Goal: Task Accomplishment & Management: Use online tool/utility

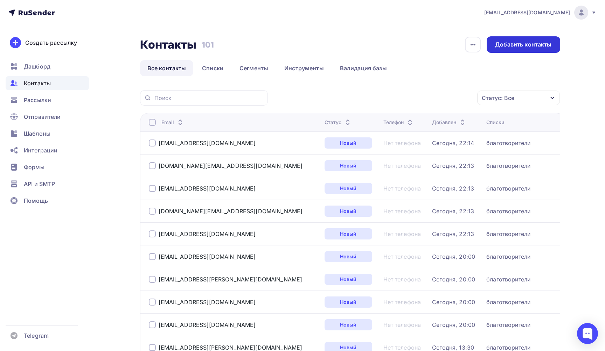
click at [516, 46] on div "Добавить контакты" at bounding box center [523, 45] width 56 height 8
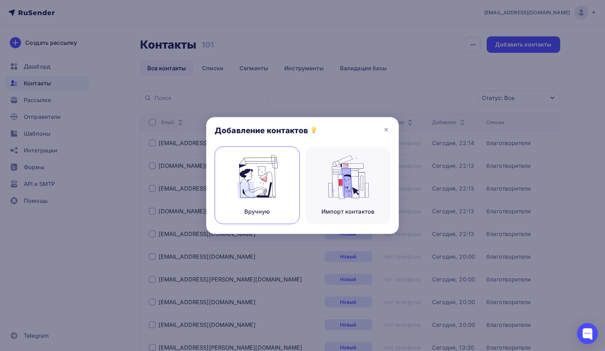
click at [259, 167] on img at bounding box center [257, 177] width 47 height 44
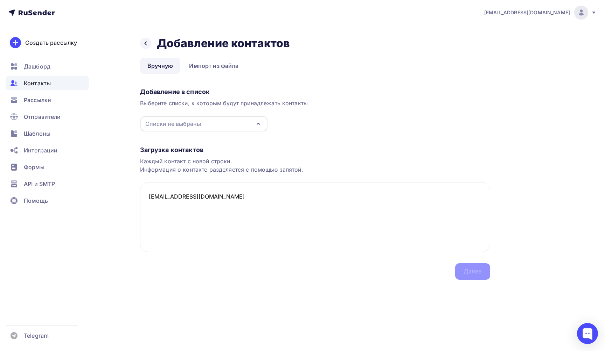
paste textarea "[EMAIL_ADDRESS][DOMAIN_NAME]"
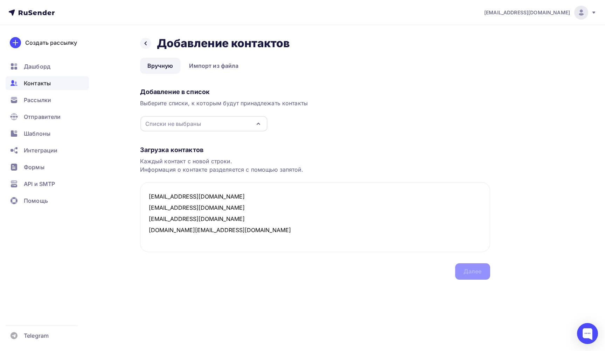
paste textarea "[EMAIL_ADDRESS][DOMAIN_NAME]"
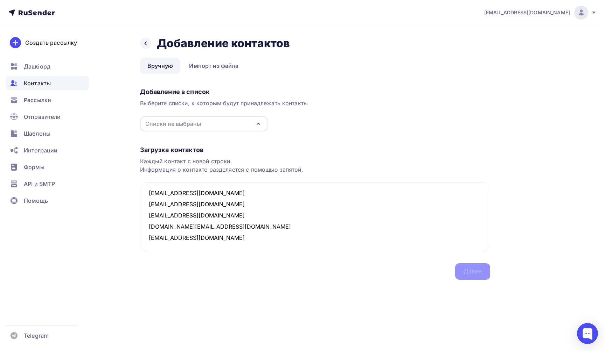
paste textarea "[EMAIL_ADDRESS][DOMAIN_NAME]"
type textarea "[EMAIL_ADDRESS][DOMAIN_NAME] [EMAIL_ADDRESS][DOMAIN_NAME] [EMAIL_ADDRESS][DOMAI…"
drag, startPoint x: 148, startPoint y: 194, endPoint x: 228, endPoint y: 256, distance: 101.7
click at [228, 256] on div "Загрузка контактов Каждый контакт с новой строки. Информация о контакте разделя…" at bounding box center [315, 206] width 350 height 148
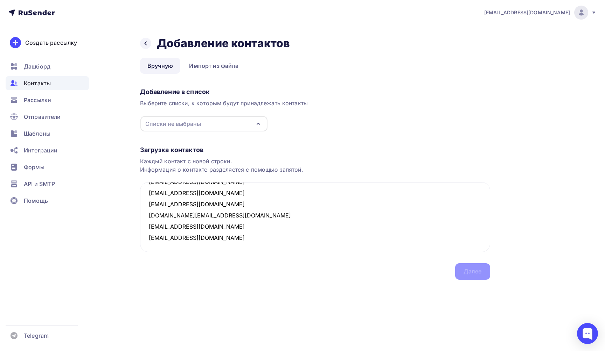
click at [259, 125] on icon "button" at bounding box center [258, 123] width 3 height 1
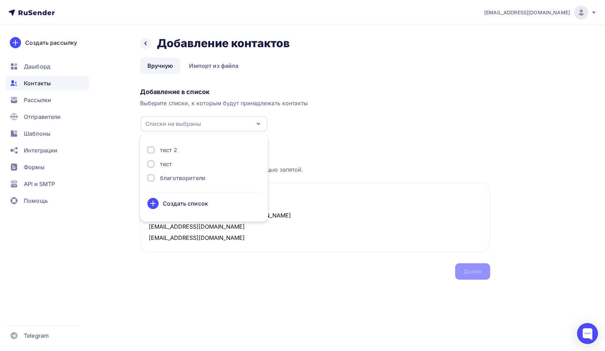
click at [192, 179] on div "благотворители" at bounding box center [183, 178] width 46 height 8
click at [477, 272] on div "Далее" at bounding box center [472, 272] width 18 height 8
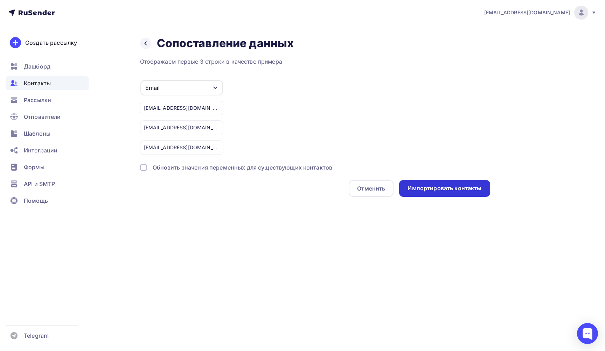
click at [432, 192] on div "Импортировать контакты" at bounding box center [444, 188] width 74 height 8
